Goal: Entertainment & Leisure: Browse casually

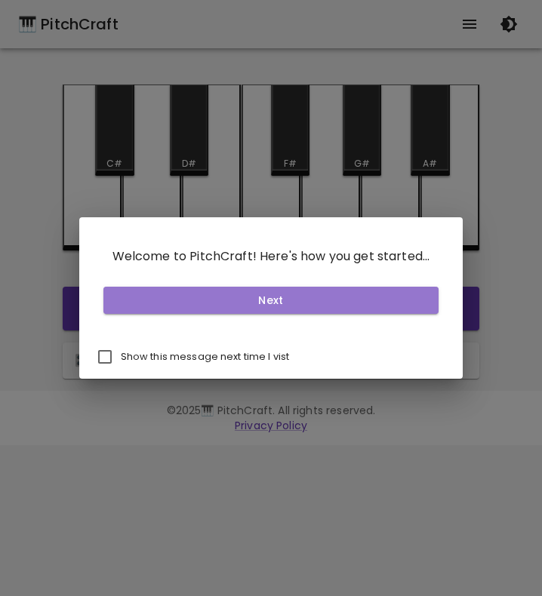
click at [266, 303] on button "Next" at bounding box center [271, 301] width 336 height 28
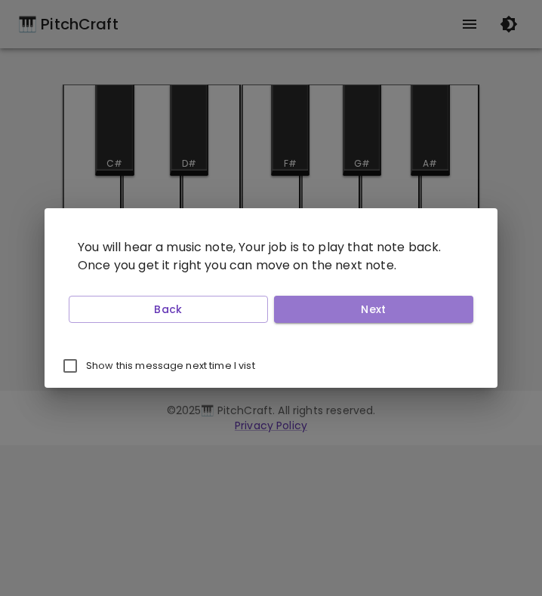
click at [302, 306] on button "Next" at bounding box center [373, 310] width 199 height 28
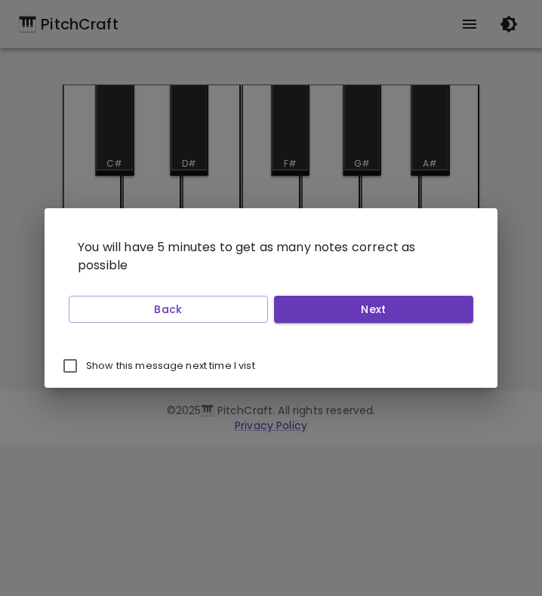
click at [302, 306] on button "Next" at bounding box center [373, 310] width 199 height 28
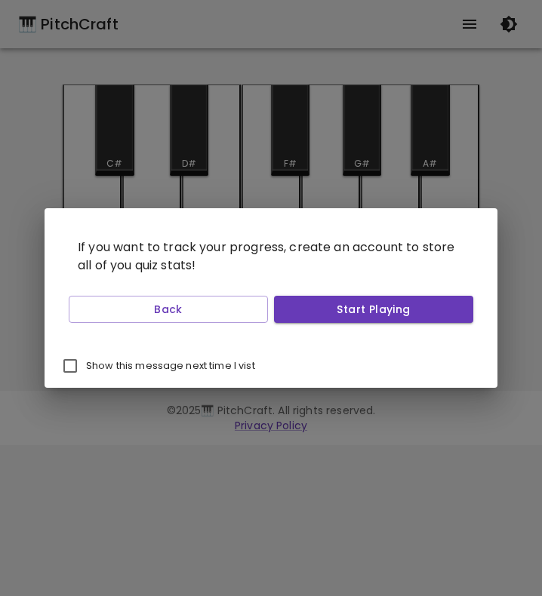
click at [302, 306] on button "Start Playing" at bounding box center [373, 310] width 199 height 28
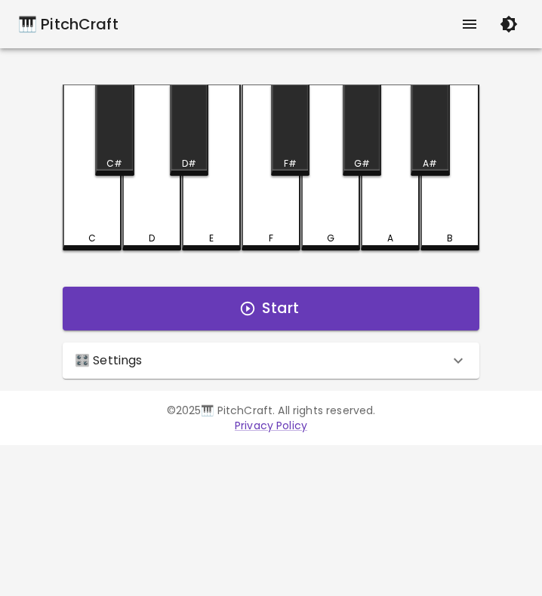
click at [302, 306] on button "Start" at bounding box center [271, 309] width 416 height 44
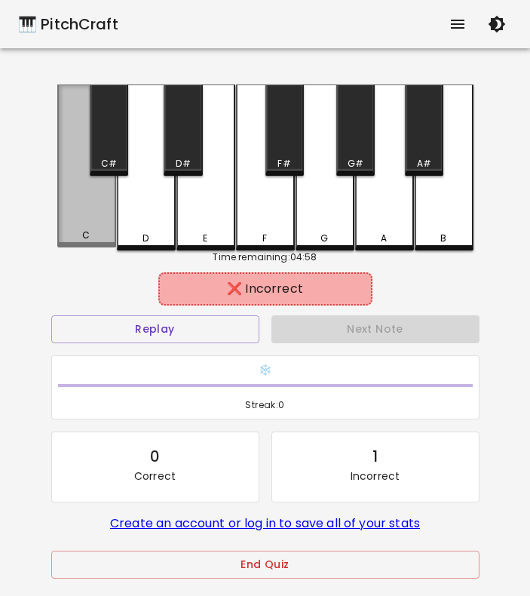
click at [95, 229] on div "C" at bounding box center [86, 165] width 59 height 163
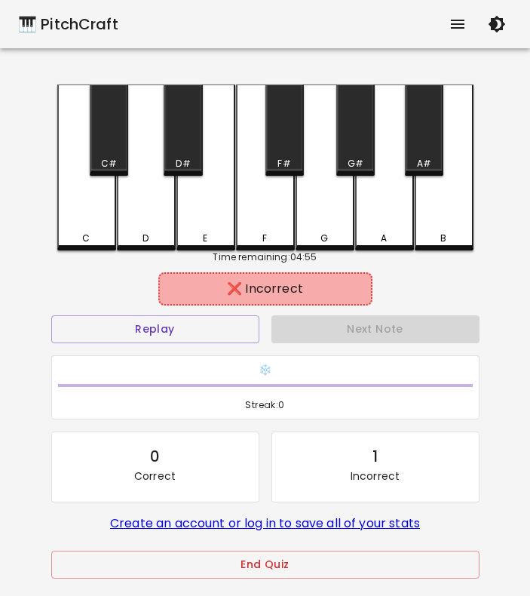
click at [216, 338] on button "Replay" at bounding box center [155, 329] width 208 height 28
click at [256, 226] on div "F" at bounding box center [265, 167] width 59 height 166
click at [321, 230] on div "G" at bounding box center [325, 167] width 59 height 166
click at [282, 174] on div "F#" at bounding box center [285, 129] width 38 height 91
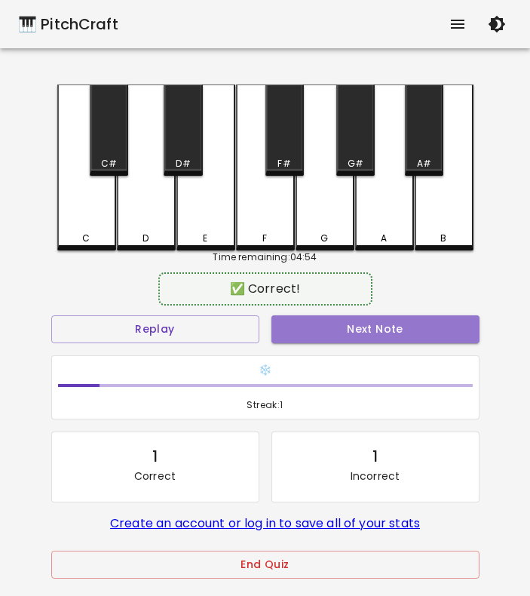
click at [281, 321] on button "Next Note" at bounding box center [376, 329] width 208 height 28
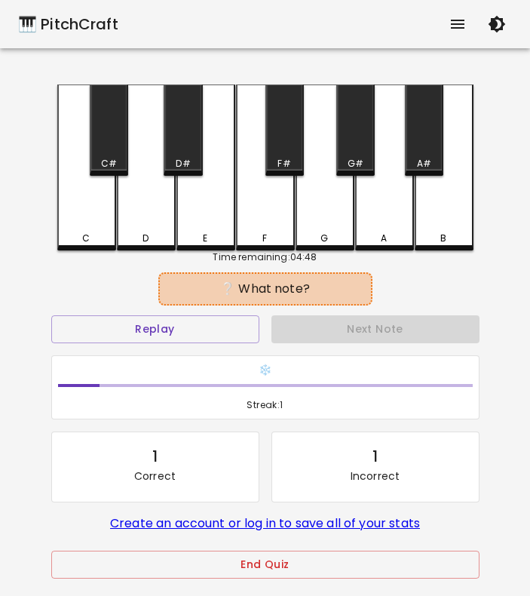
click at [317, 245] on div "G" at bounding box center [325, 167] width 59 height 166
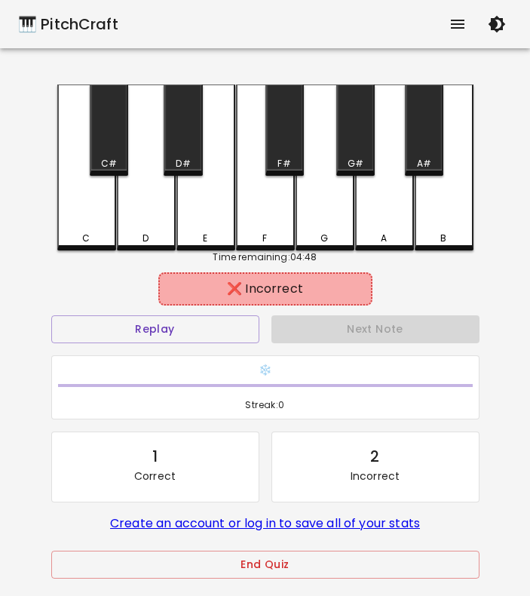
click at [400, 220] on div "A" at bounding box center [384, 167] width 59 height 166
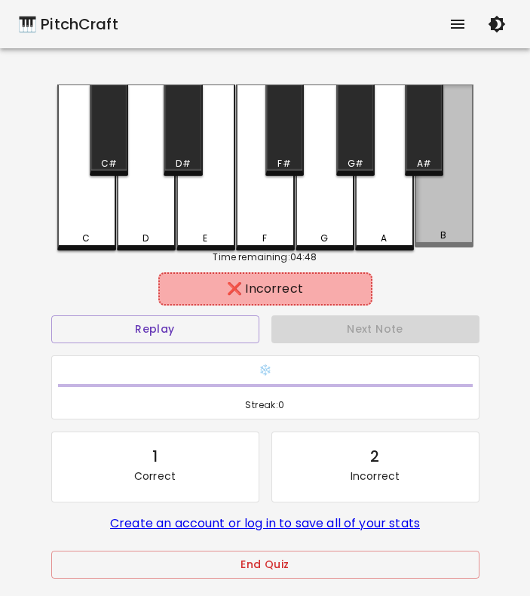
click at [434, 216] on div "B" at bounding box center [444, 165] width 59 height 163
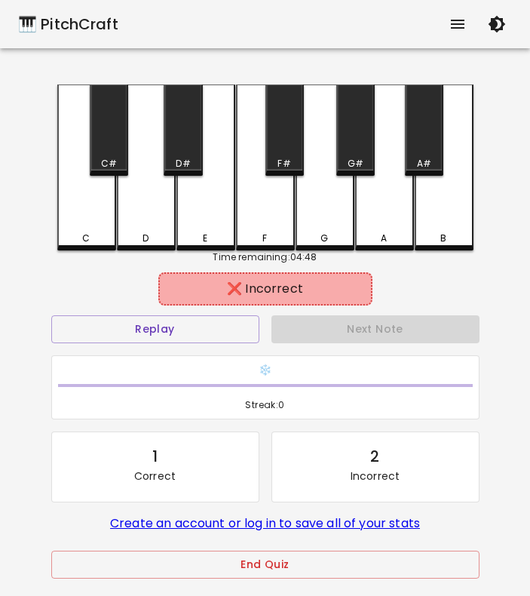
click at [364, 146] on div "G#" at bounding box center [355, 129] width 38 height 91
